Goal: Transaction & Acquisition: Purchase product/service

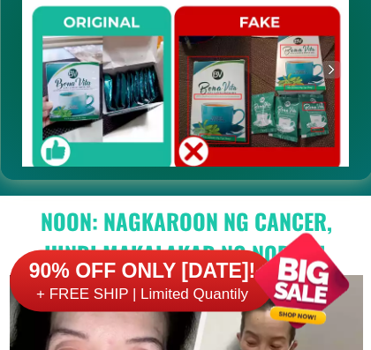
scroll to position [756, 0]
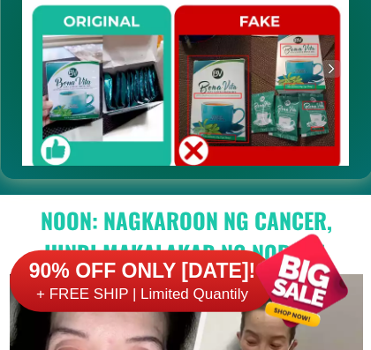
click at [168, 289] on h6 "+ FREE SHIP | Limited Quantily" at bounding box center [142, 294] width 265 height 19
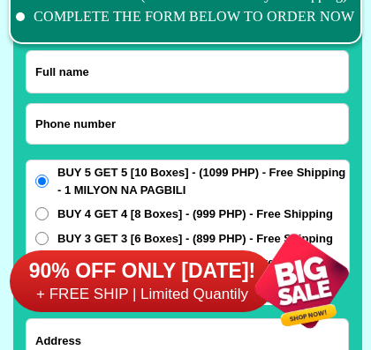
scroll to position [13777, 0]
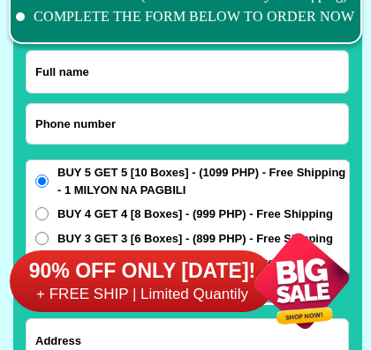
click at [167, 79] on input "Input full_name" at bounding box center [186, 71] width 321 height 41
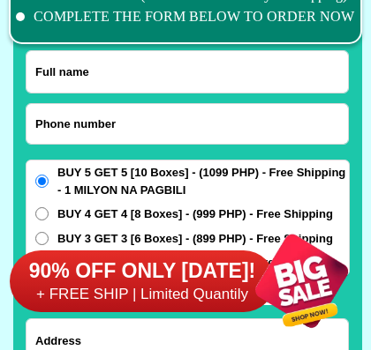
click at [82, 74] on input "Input full_name" at bounding box center [186, 71] width 321 height 41
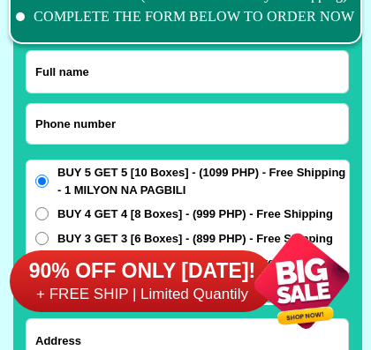
click at [221, 79] on input "Input full_name" at bounding box center [186, 71] width 321 height 41
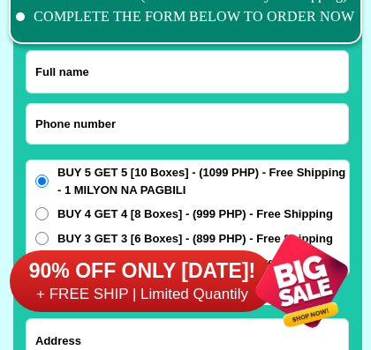
click at [88, 82] on input "Input full_name" at bounding box center [186, 71] width 321 height 41
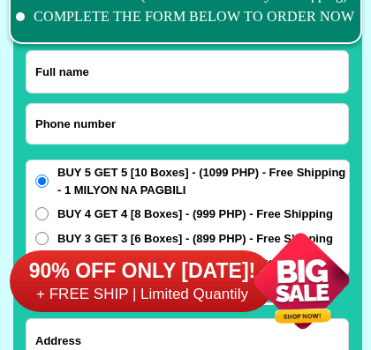
click at [211, 290] on h6 "+ FREE SHIP | Limited Quantily" at bounding box center [142, 294] width 265 height 19
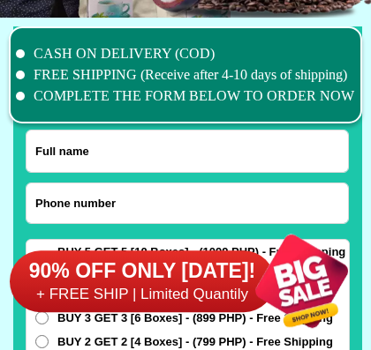
scroll to position [13698, 0]
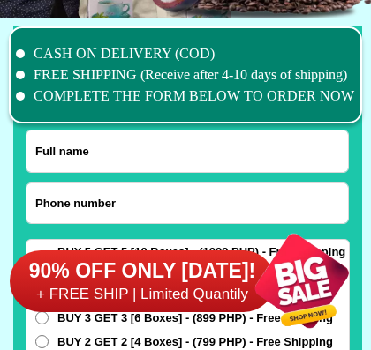
click at [189, 144] on input "Input full_name" at bounding box center [186, 151] width 321 height 41
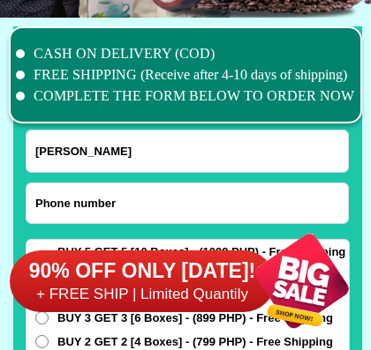
type input "[PERSON_NAME]"
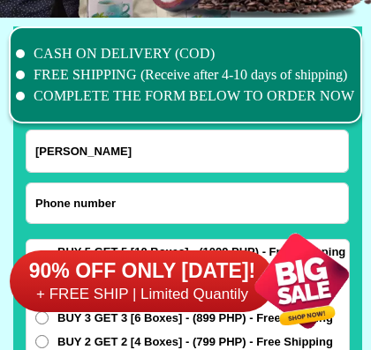
click at [180, 212] on div "90% OFF ONLY [DATE]! + FREE SHIP | Limited Quantily" at bounding box center [190, 281] width 361 height 139
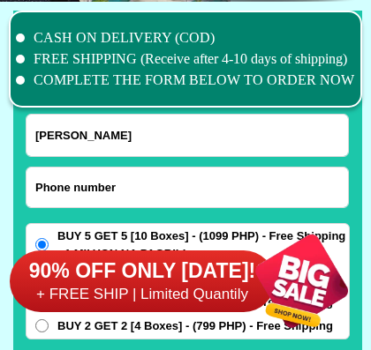
scroll to position [13715, 0]
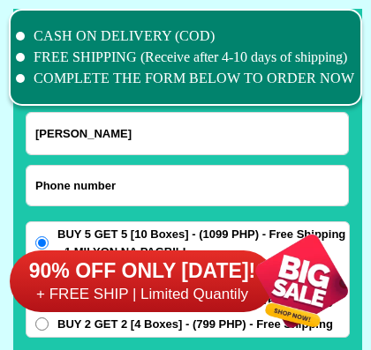
click at [121, 187] on input "Input phone_number" at bounding box center [186, 186] width 321 height 40
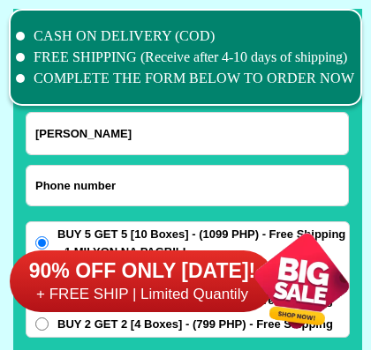
click at [189, 184] on input "Input phone_number" at bounding box center [186, 186] width 321 height 40
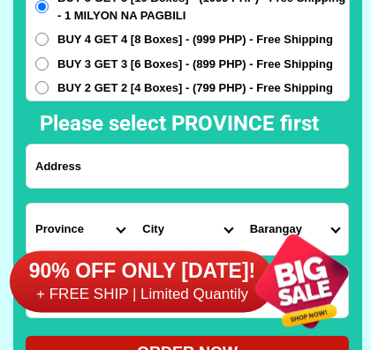
scroll to position [13952, 0]
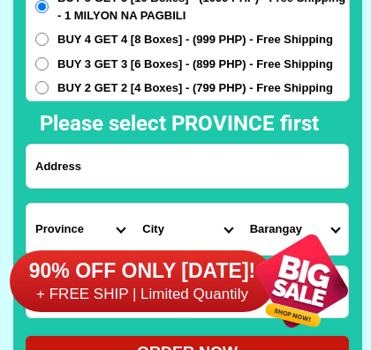
type input "09270063162"
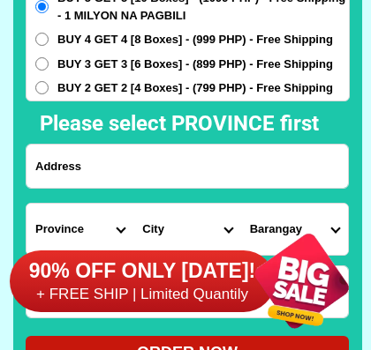
click at [189, 171] on input "Input address" at bounding box center [186, 166] width 321 height 43
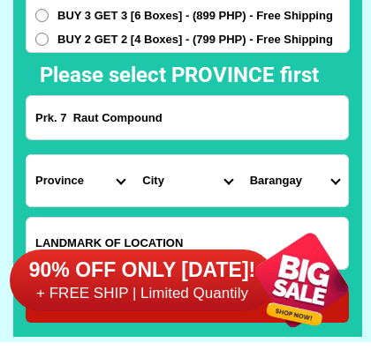
scroll to position [14000, 0]
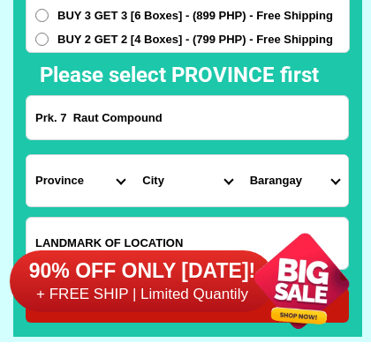
type input "Prk. 7 Raut Compound"
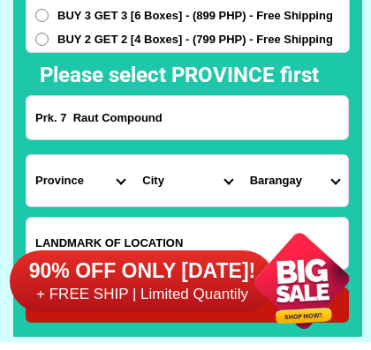
click at [121, 184] on select "Province [GEOGRAPHIC_DATA] [GEOGRAPHIC_DATA] [GEOGRAPHIC_DATA] [GEOGRAPHIC_DATA…" at bounding box center [79, 180] width 107 height 51
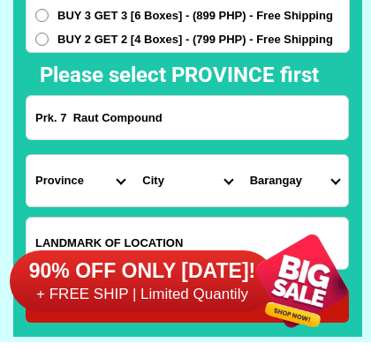
select select "63_623"
click at [229, 183] on select "City [GEOGRAPHIC_DATA]-[GEOGRAPHIC_DATA]-[GEOGRAPHIC_DATA]-[GEOGRAPHIC_DATA][PE…" at bounding box center [186, 180] width 107 height 51
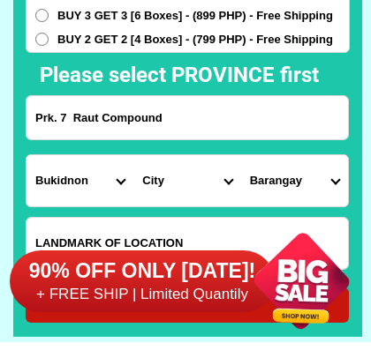
select select "63_6232578"
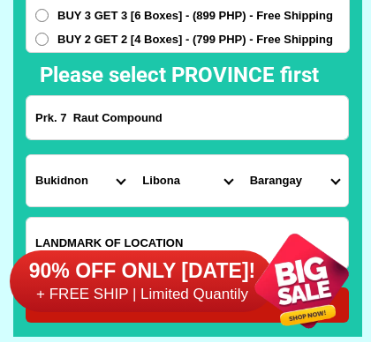
click at [335, 180] on select "Barangay [GEOGRAPHIC_DATA] [GEOGRAPHIC_DATA] Kinawe Laturan Maambong Nangka [GE…" at bounding box center [294, 180] width 107 height 51
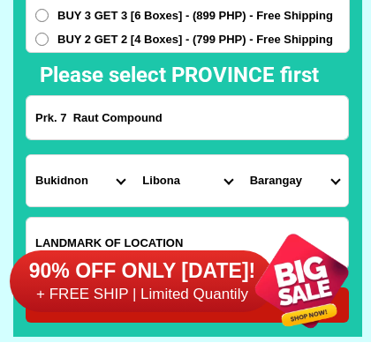
select select "63_62325782632"
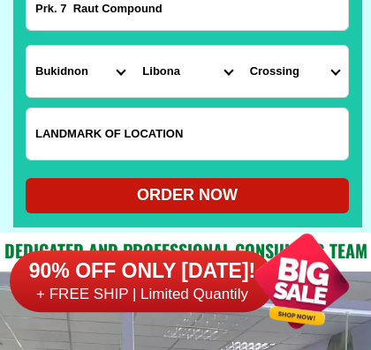
scroll to position [14110, 0]
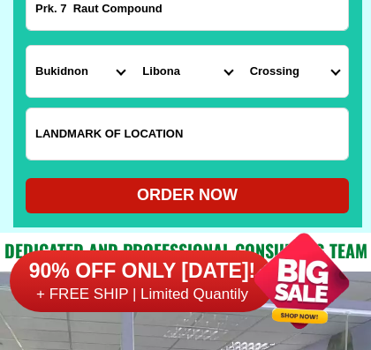
click at [151, 126] on input "Input LANDMARKOFLOCATION" at bounding box center [186, 134] width 321 height 51
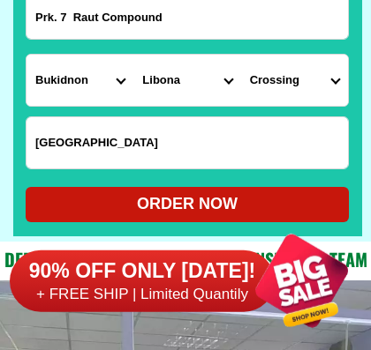
scroll to position [14102, 0]
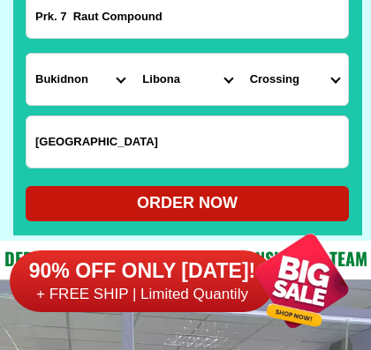
type input "[GEOGRAPHIC_DATA]"
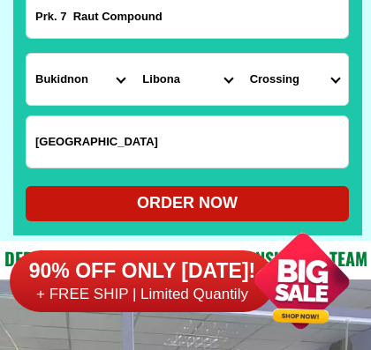
click at [223, 204] on div "ORDER NOW" at bounding box center [187, 203] width 323 height 24
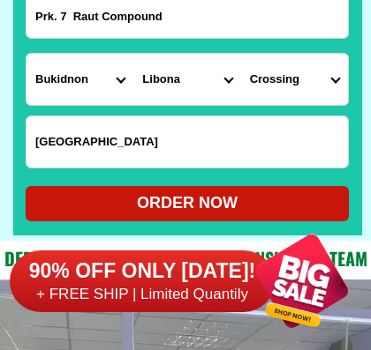
type input "Prk. 7 Raut Compound"
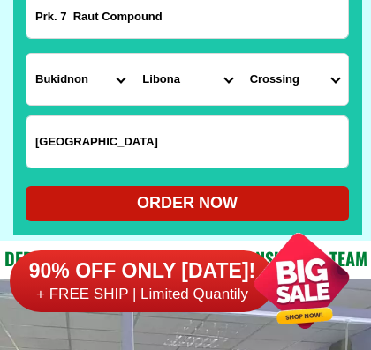
type input "[GEOGRAPHIC_DATA]"
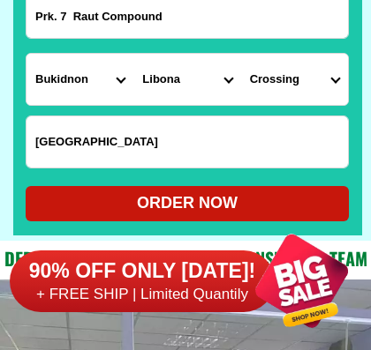
radio input "true"
